Goal: Use online tool/utility: Utilize a website feature to perform a specific function

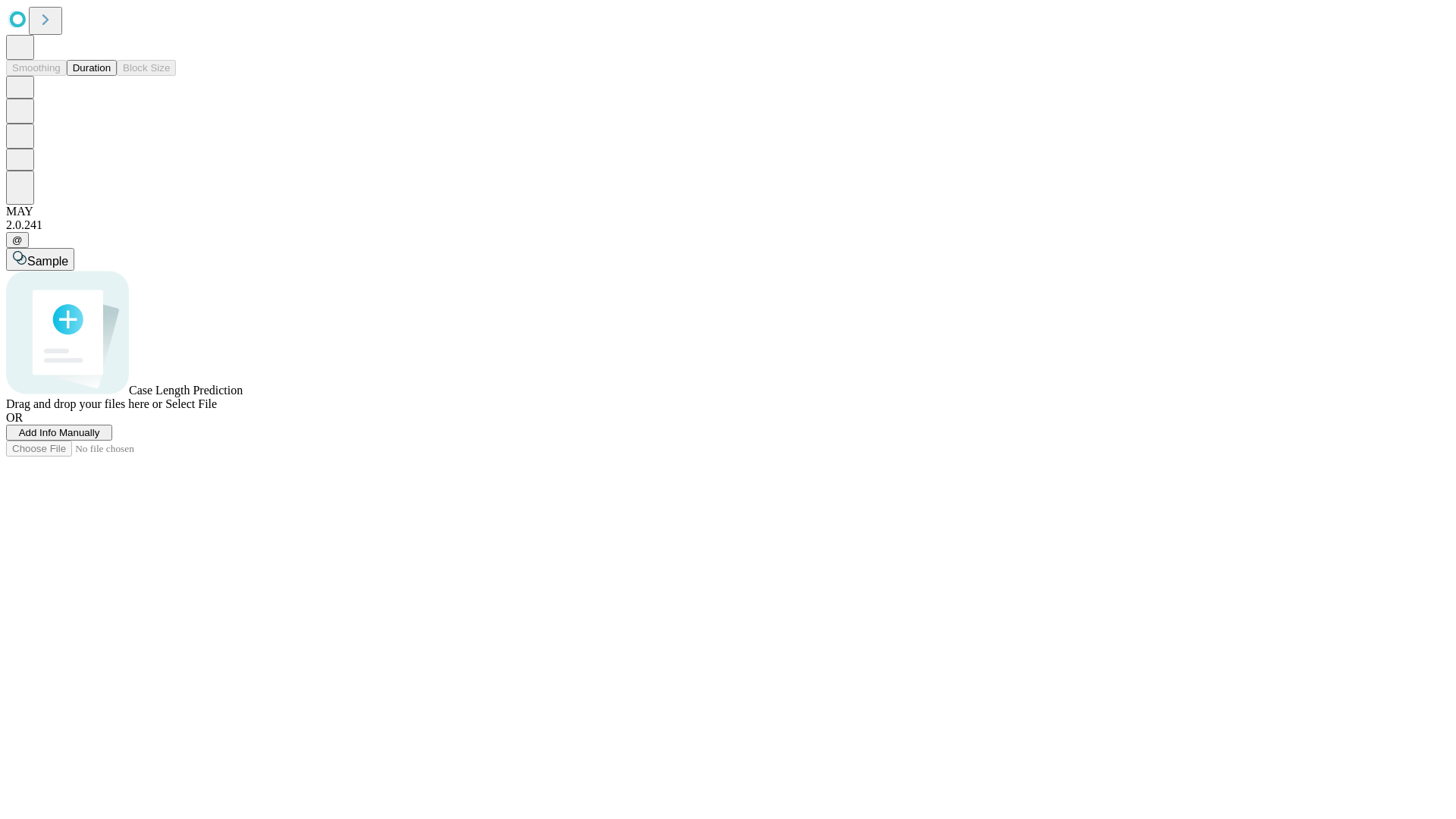
click at [111, 76] on button "Duration" at bounding box center [92, 67] width 50 height 16
click at [100, 439] on span "Add Info Manually" at bounding box center [60, 433] width 82 height 12
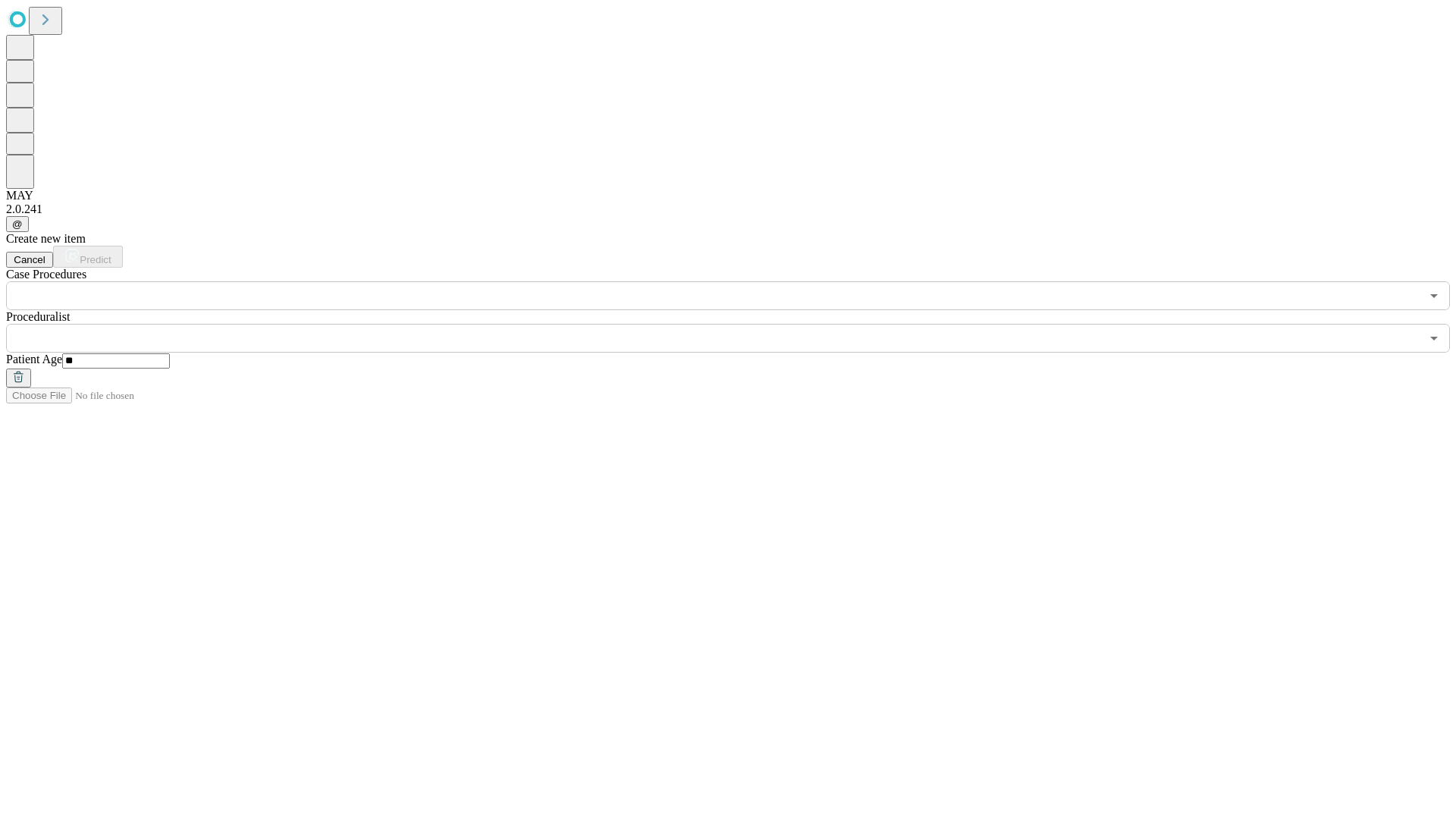
type input "**"
click at [739, 324] on input "text" at bounding box center [713, 338] width 1414 height 29
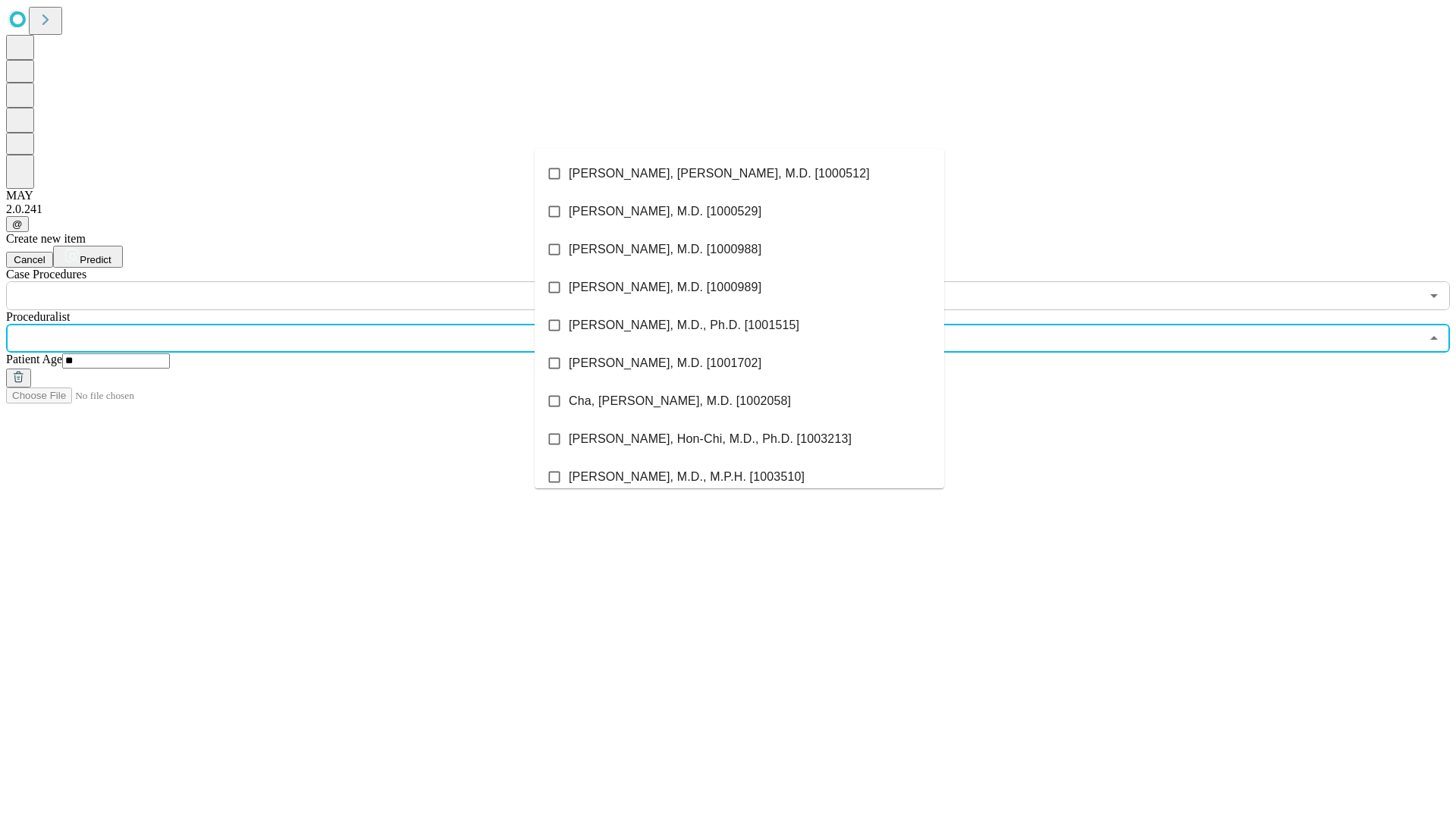
click at [740, 174] on li "[PERSON_NAME], [PERSON_NAME], M.D. [1000512]" at bounding box center [740, 174] width 409 height 38
click at [319, 281] on input "text" at bounding box center [713, 295] width 1414 height 29
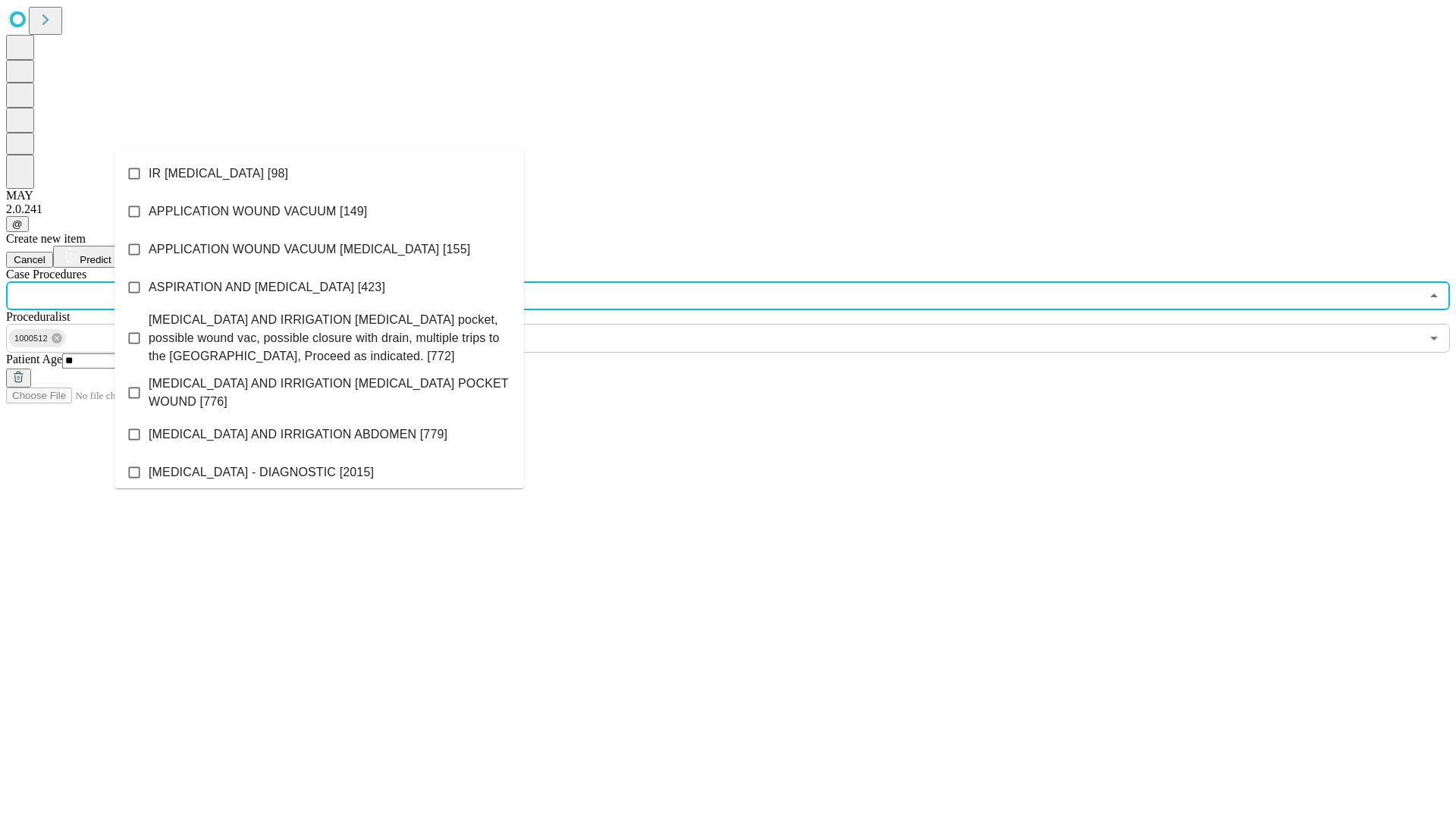
click at [319, 174] on li "IR [MEDICAL_DATA] [98]" at bounding box center [319, 174] width 409 height 38
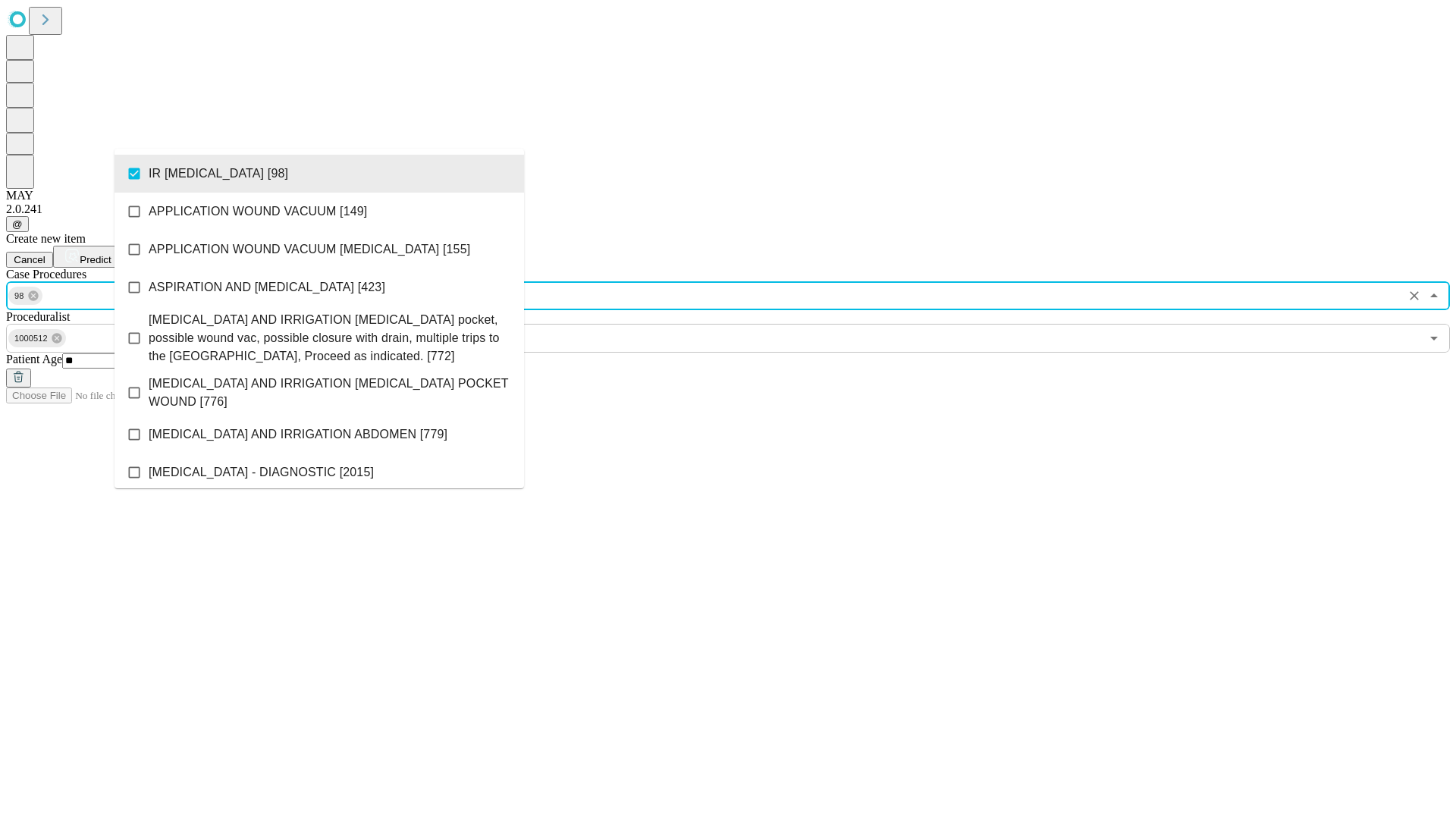
click at [111, 254] on span "Predict" at bounding box center [95, 260] width 31 height 12
